Goal: Information Seeking & Learning: Check status

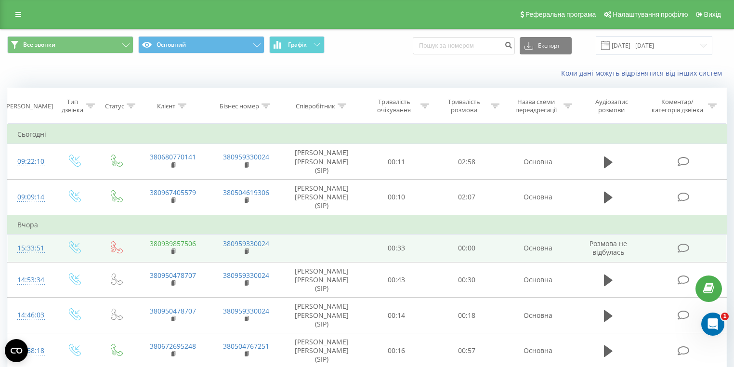
click at [175, 239] on link "380939857506" at bounding box center [173, 243] width 46 height 9
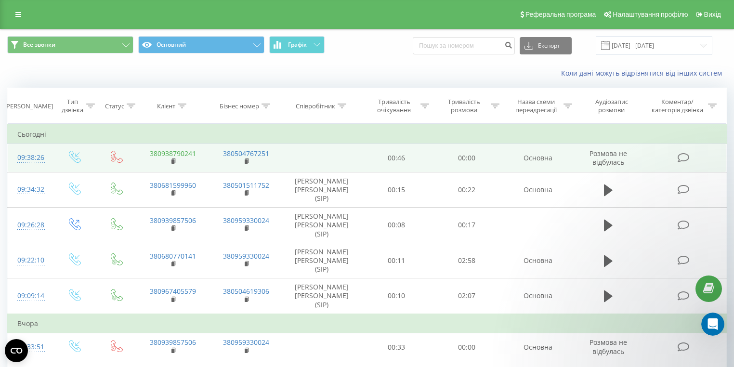
click at [178, 154] on link "380938790241" at bounding box center [173, 153] width 46 height 9
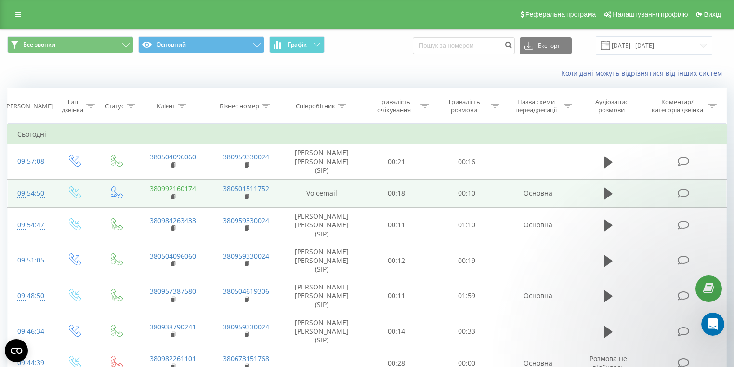
click at [191, 184] on link "380992160174" at bounding box center [173, 188] width 46 height 9
